Goal: Book appointment/travel/reservation

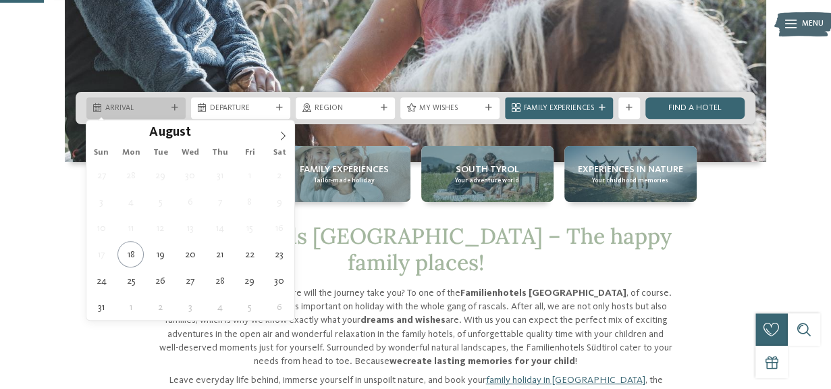
click at [152, 107] on span "Arrival" at bounding box center [135, 108] width 61 height 11
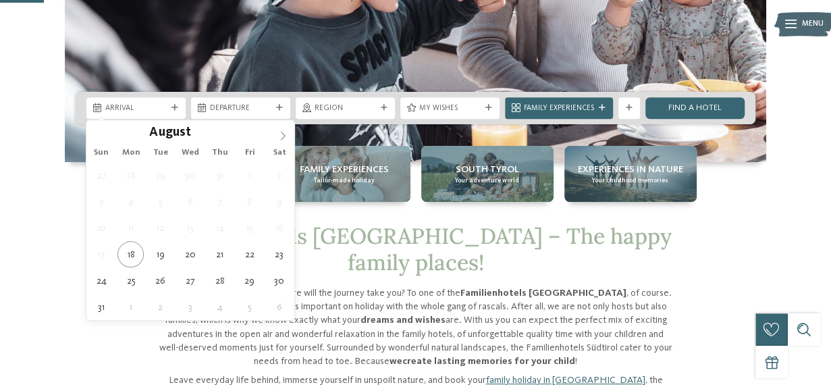
click at [281, 132] on icon at bounding box center [283, 135] width 5 height 9
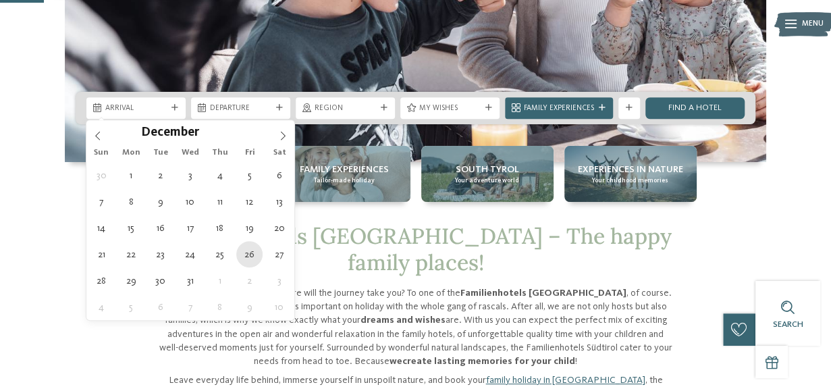
type div "[DATE]"
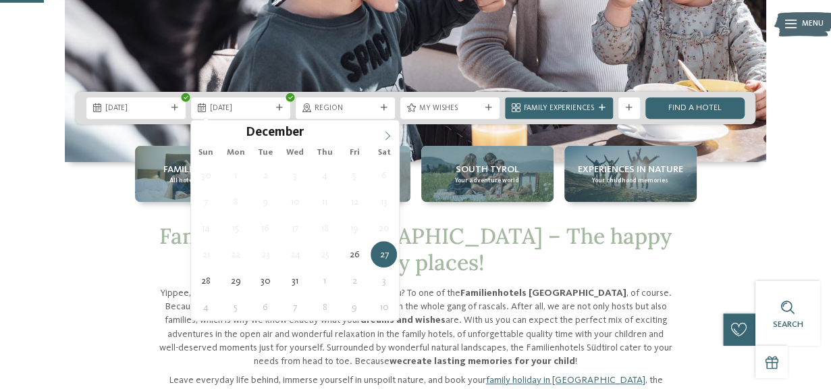
type input "****"
click at [391, 132] on icon at bounding box center [387, 135] width 9 height 9
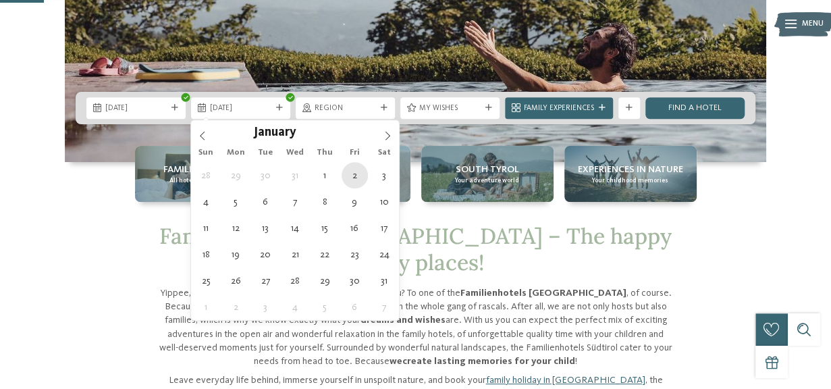
type div "[DATE]"
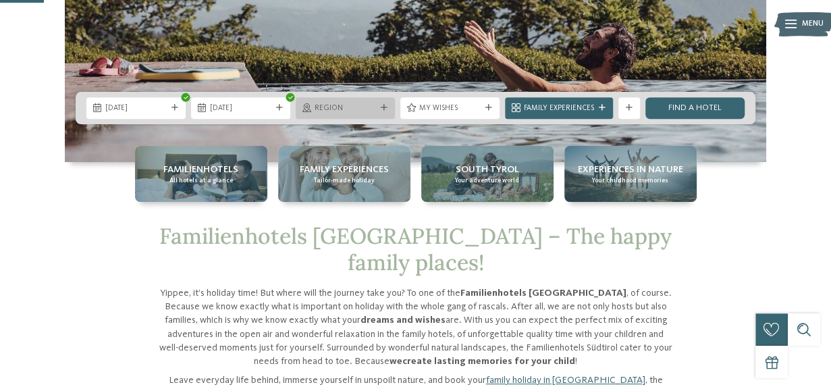
click at [323, 117] on div "Region" at bounding box center [345, 108] width 99 height 22
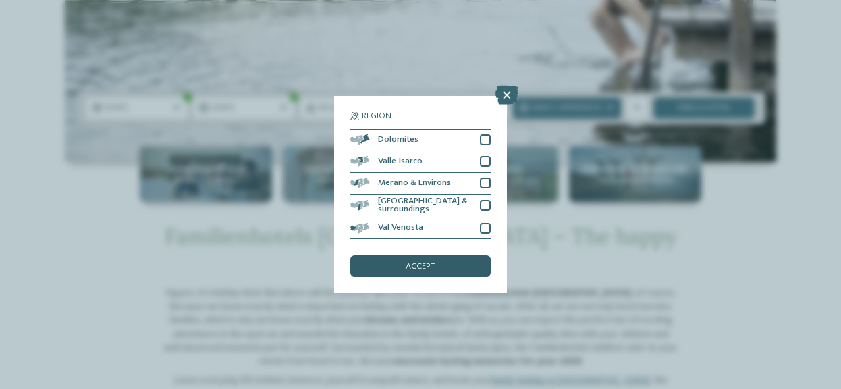
click at [433, 266] on span "accept" at bounding box center [420, 266] width 30 height 9
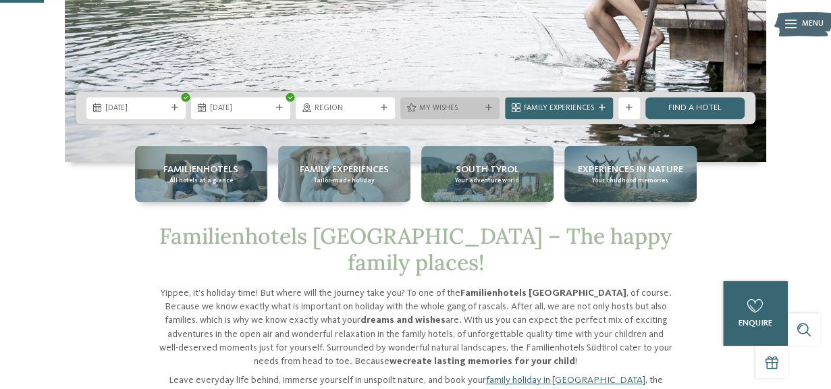
click at [472, 107] on span "My wishes" at bounding box center [449, 108] width 61 height 11
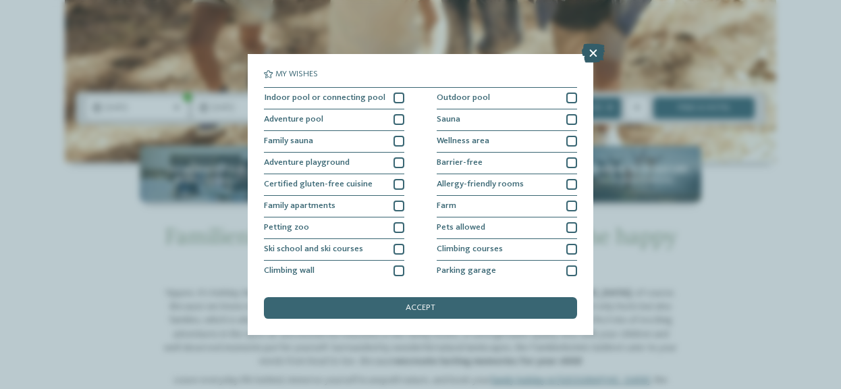
click at [593, 53] on icon at bounding box center [593, 53] width 23 height 19
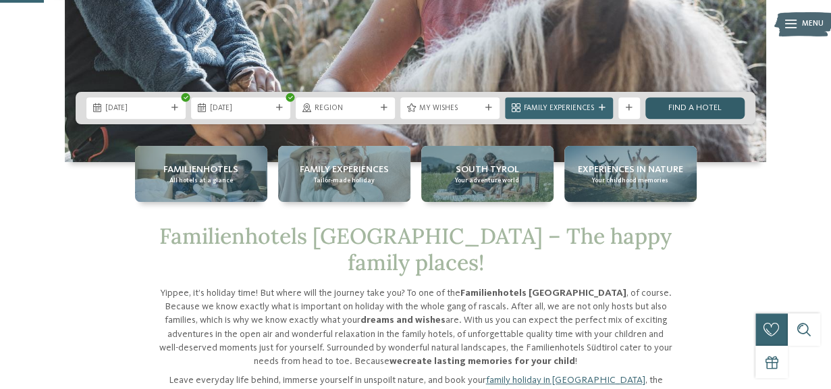
click at [680, 111] on link "Find a hotel" at bounding box center [694, 108] width 99 height 22
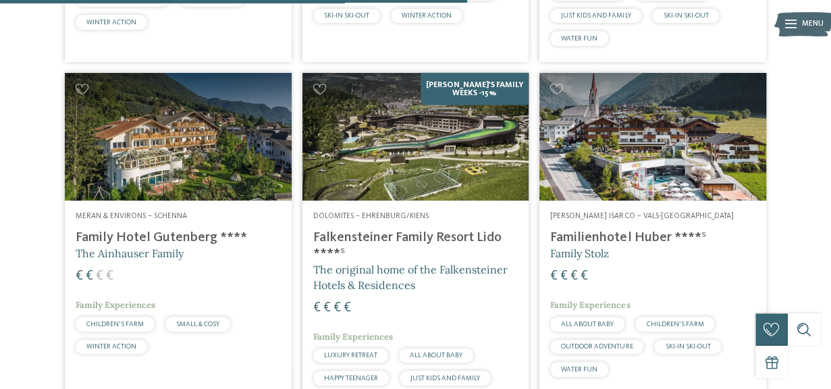
scroll to position [1319, 0]
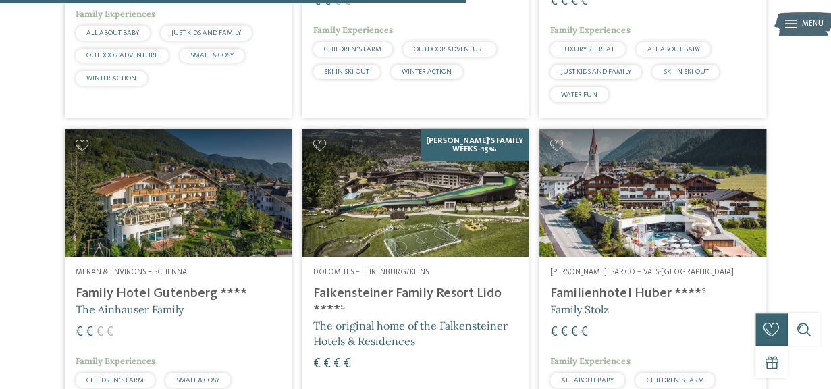
click at [331, 179] on img at bounding box center [415, 193] width 227 height 128
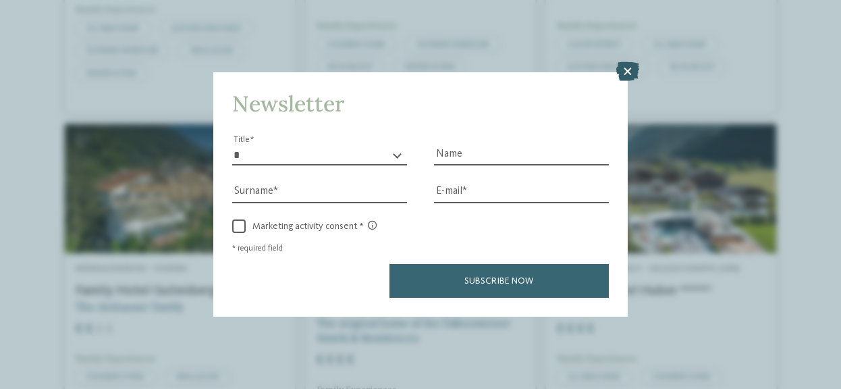
click at [627, 65] on icon at bounding box center [627, 71] width 23 height 19
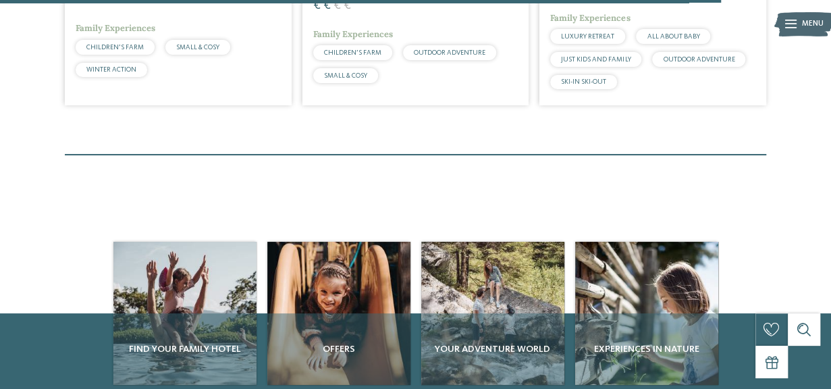
scroll to position [2048, 0]
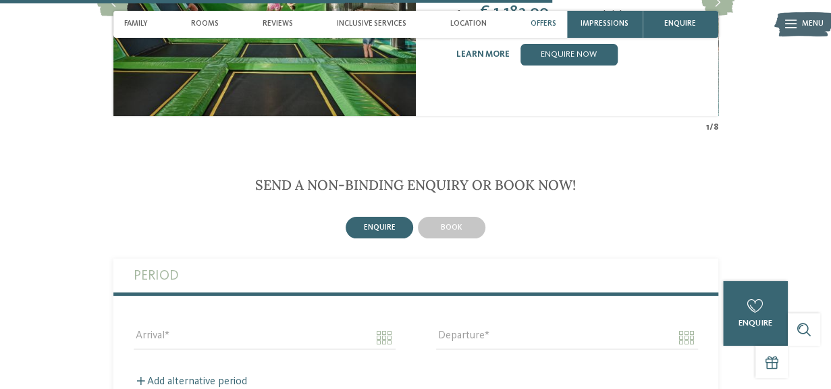
scroll to position [2645, 0]
